Goal: Information Seeking & Learning: Learn about a topic

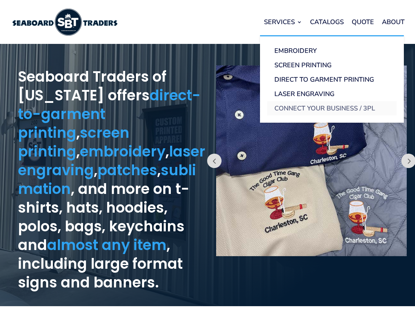
click at [293, 106] on link "Connect Your Business / 3PL" at bounding box center [331, 108] width 129 height 14
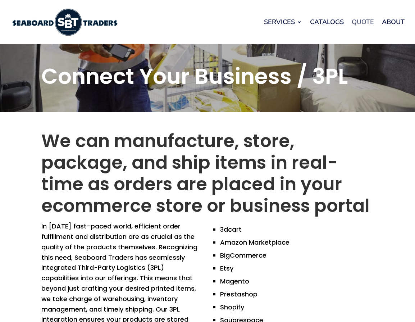
click at [356, 18] on link "Quote" at bounding box center [363, 21] width 22 height 27
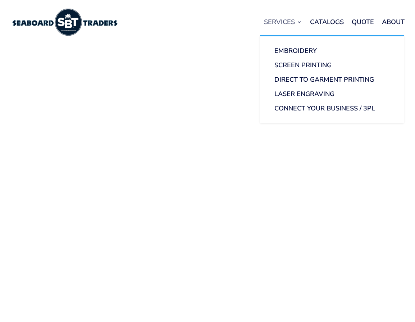
click at [291, 20] on link "Services" at bounding box center [283, 21] width 38 height 27
click at [289, 81] on link "Direct to Garment Printing" at bounding box center [331, 79] width 129 height 14
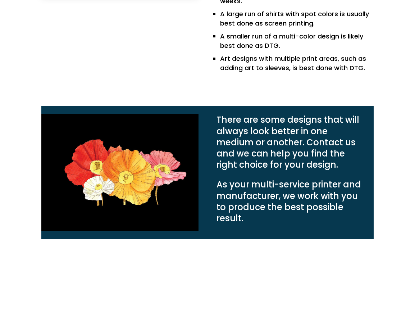
scroll to position [1004, 0]
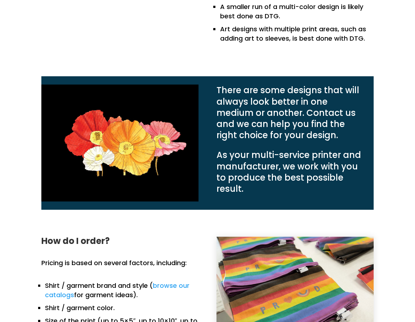
drag, startPoint x: 286, startPoint y: 52, endPoint x: 162, endPoint y: 142, distance: 153.8
